Goal: Navigation & Orientation: Find specific page/section

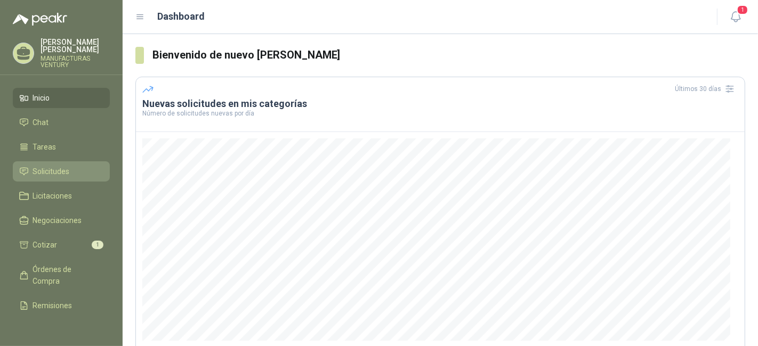
click at [44, 169] on span "Solicitudes" at bounding box center [51, 172] width 37 height 12
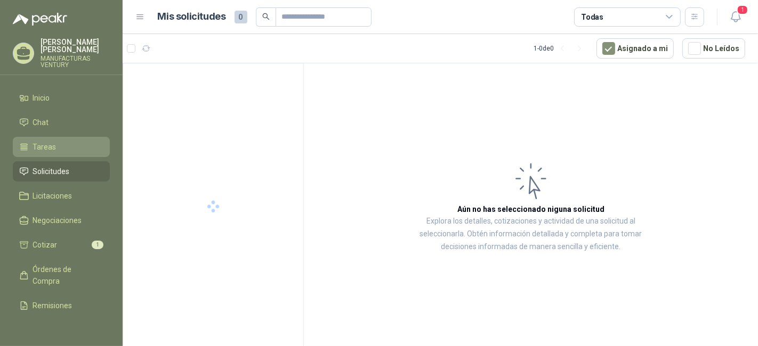
click at [38, 143] on span "Tareas" at bounding box center [44, 147] width 23 height 12
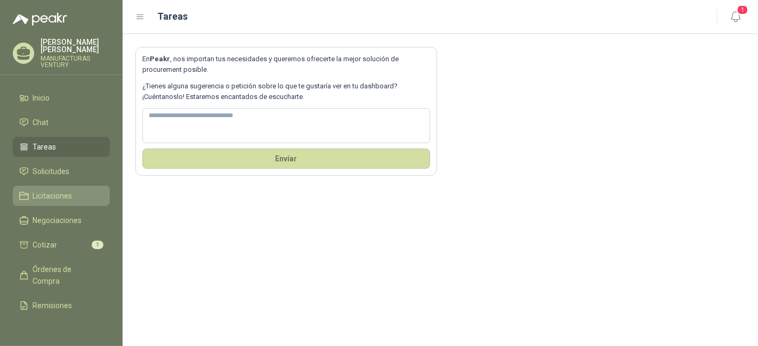
click at [44, 196] on span "Licitaciones" at bounding box center [52, 196] width 39 height 12
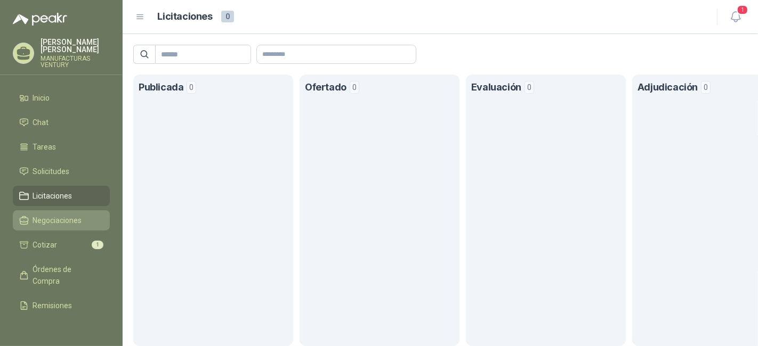
click at [53, 218] on span "Negociaciones" at bounding box center [57, 221] width 49 height 12
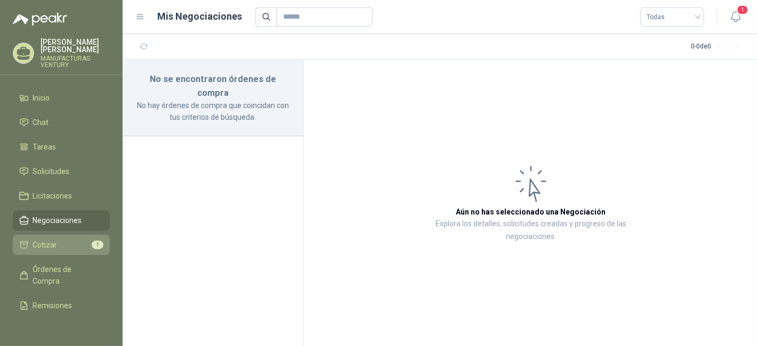
click at [53, 245] on span "Cotizar" at bounding box center [45, 245] width 25 height 12
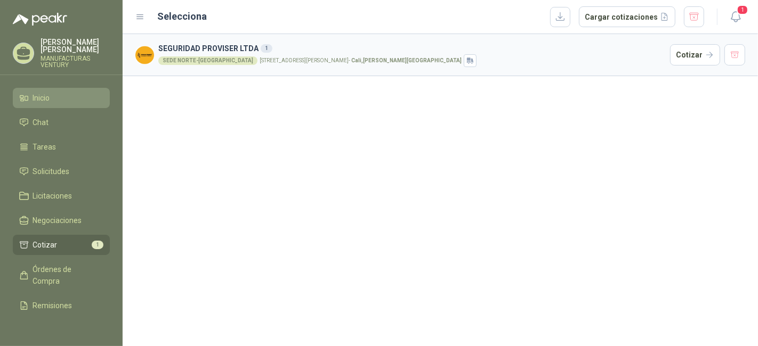
click at [61, 96] on li "Inicio" at bounding box center [61, 98] width 84 height 12
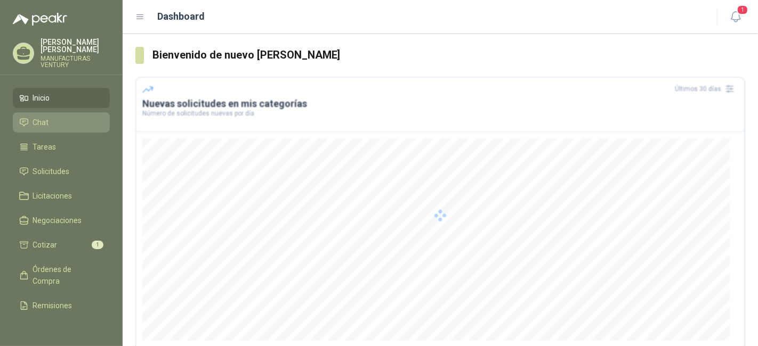
click at [53, 121] on li "Chat" at bounding box center [61, 123] width 84 height 12
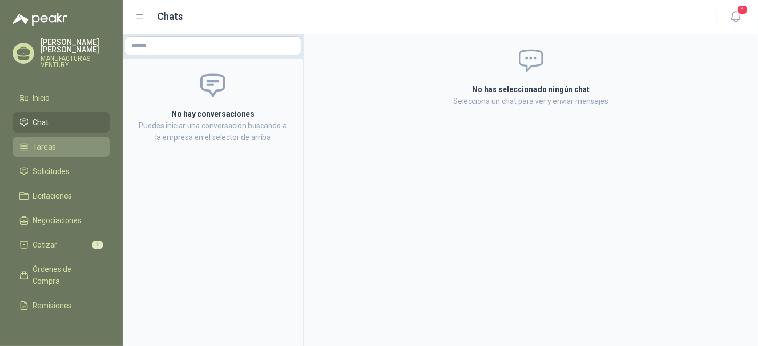
click at [53, 145] on span "Tareas" at bounding box center [44, 147] width 23 height 12
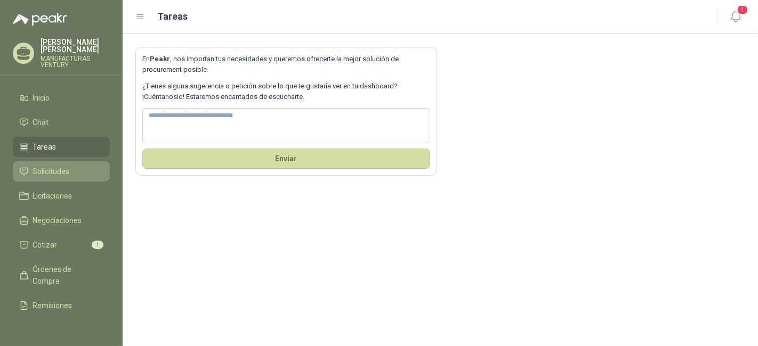
click at [53, 175] on span "Solicitudes" at bounding box center [51, 172] width 37 height 12
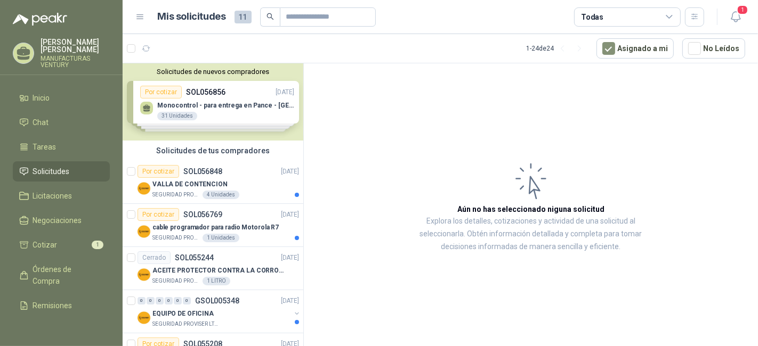
click at [201, 102] on div "Solicitudes de nuevos compradores Por cotizar SOL056856 [DATE] Monocontrol - pa…" at bounding box center [213, 101] width 181 height 77
